Goal: Task Accomplishment & Management: Manage account settings

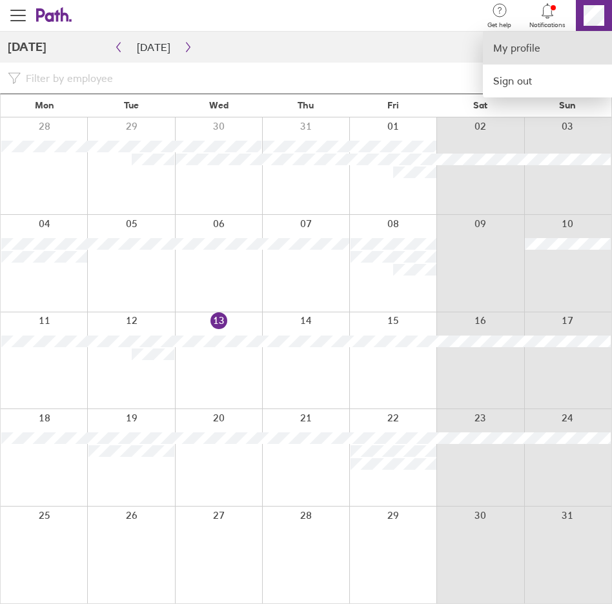
click at [535, 52] on link "My profile" at bounding box center [546, 48] width 129 height 33
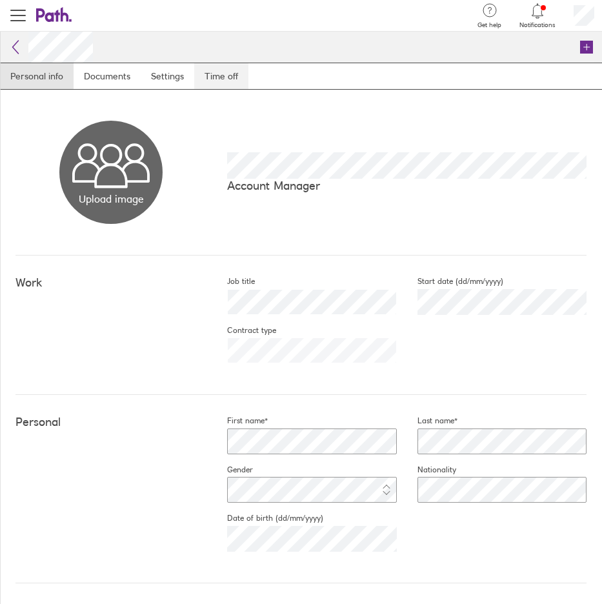
click at [220, 72] on link "Time off" at bounding box center [221, 76] width 54 height 26
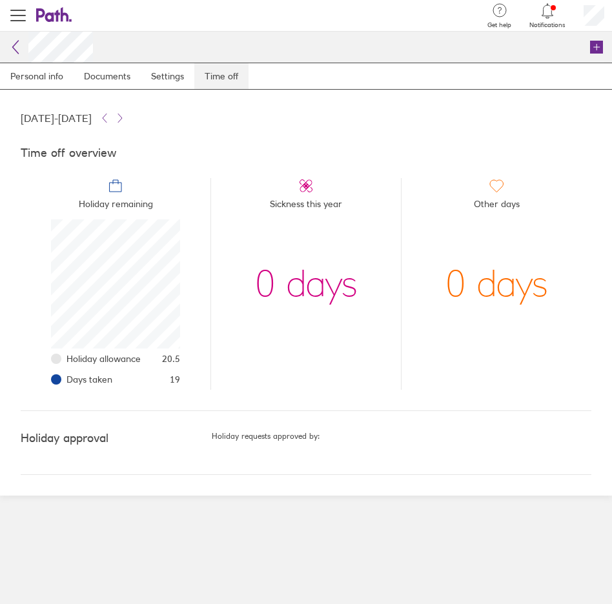
scroll to position [129, 129]
click at [45, 8] on icon at bounding box center [54, 14] width 36 height 15
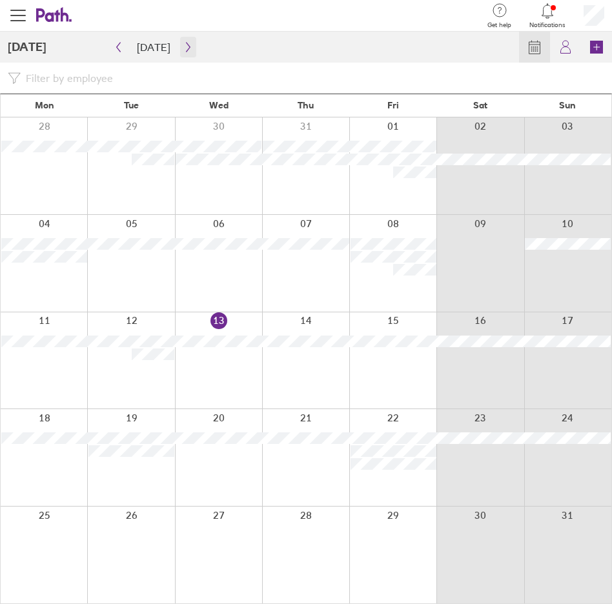
click at [183, 49] on icon "button" at bounding box center [188, 47] width 10 height 10
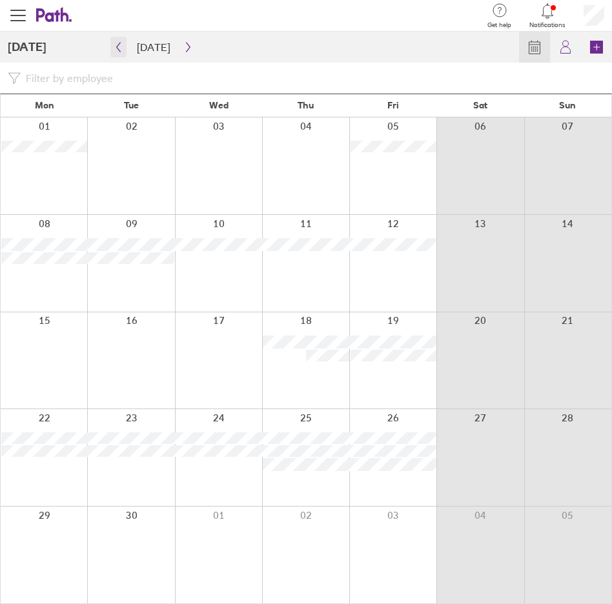
click at [117, 48] on icon "button" at bounding box center [119, 47] width 10 height 10
